Goal: Find specific page/section: Find specific page/section

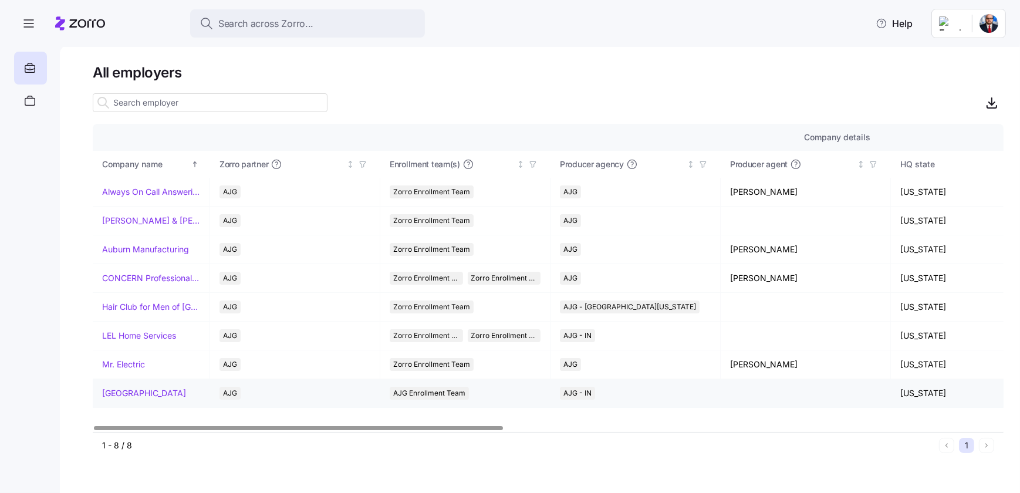
click at [170, 388] on link "[GEOGRAPHIC_DATA]" at bounding box center [144, 394] width 84 height 12
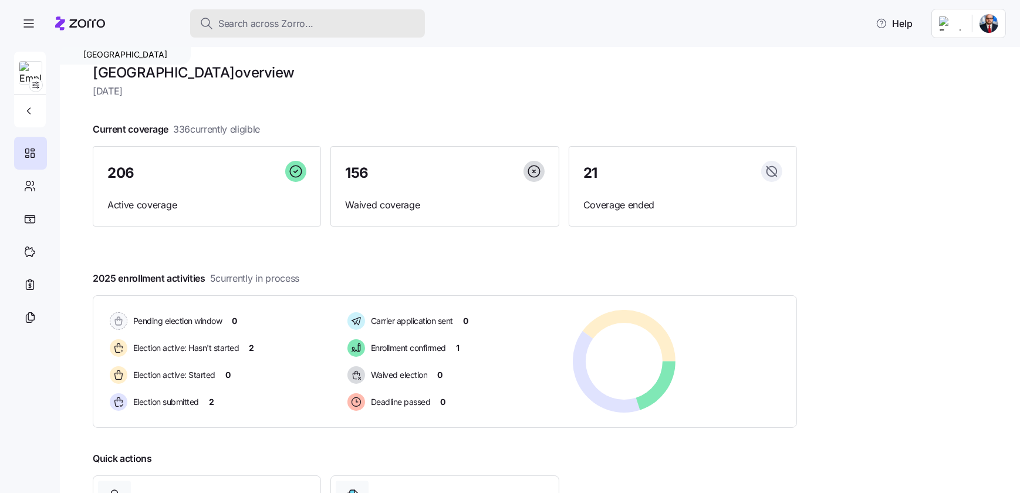
click at [293, 26] on span "Search across Zorro..." at bounding box center [265, 23] width 95 height 15
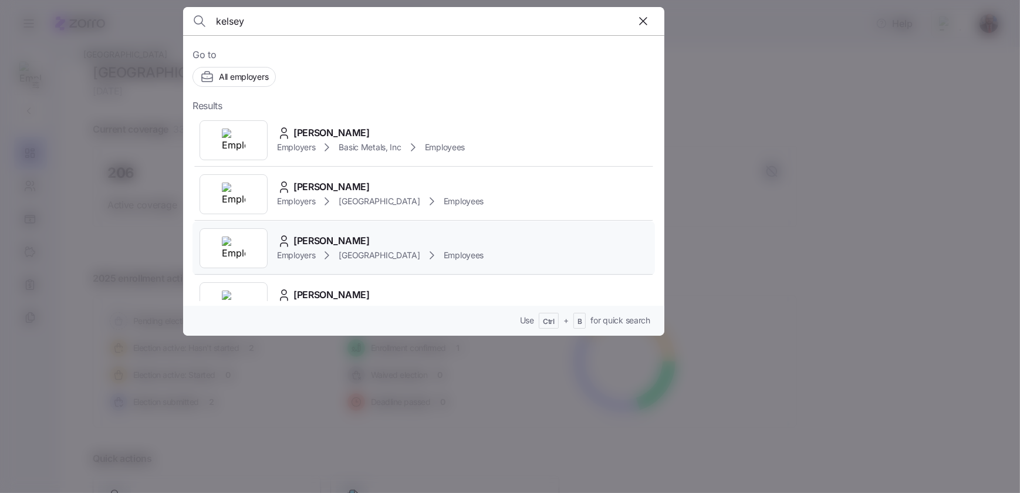
type input "kelsey"
click at [339, 237] on span "[PERSON_NAME]" at bounding box center [332, 241] width 76 height 15
